Goal: Task Accomplishment & Management: Use online tool/utility

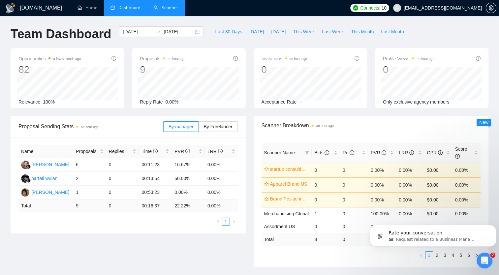
click at [169, 5] on link "Scanner" at bounding box center [166, 8] width 24 height 6
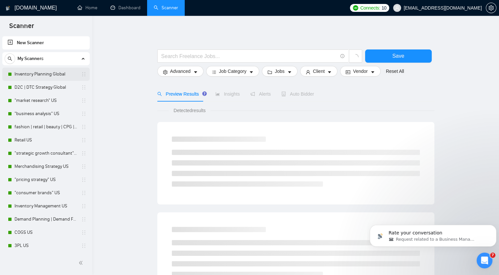
click at [43, 74] on link "Inventory Planning Global" at bounding box center [46, 74] width 63 height 13
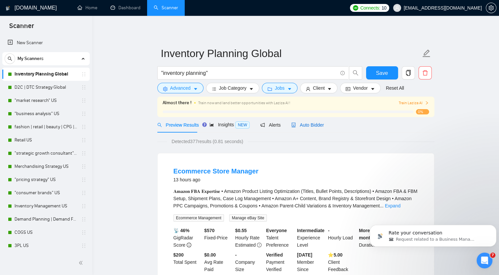
click at [304, 125] on span "Auto Bidder" at bounding box center [307, 124] width 33 height 5
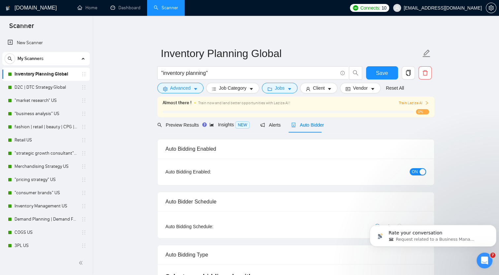
checkbox input "true"
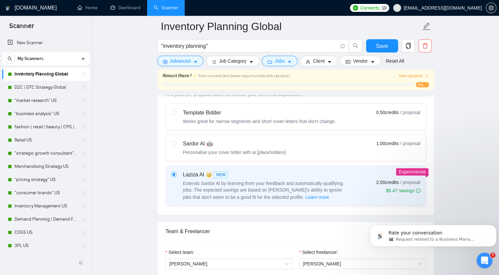
scroll to position [231, 0]
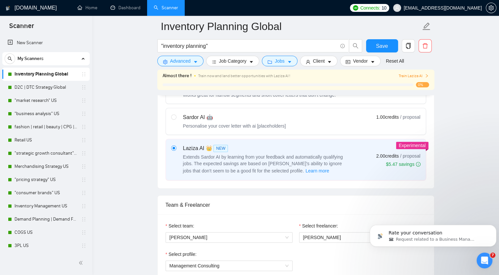
click at [271, 123] on div "Personalise your cover letter with ai [placeholders]" at bounding box center [234, 126] width 103 height 7
click at [176, 119] on input "radio" at bounding box center [173, 116] width 5 height 5
radio input "true"
radio input "false"
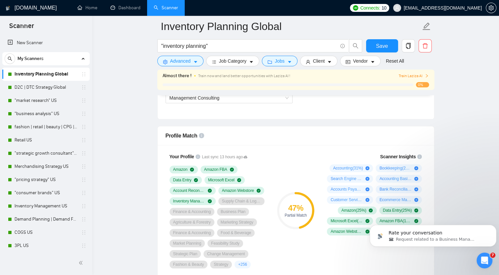
scroll to position [462, 0]
